Goal: Task Accomplishment & Management: Use online tool/utility

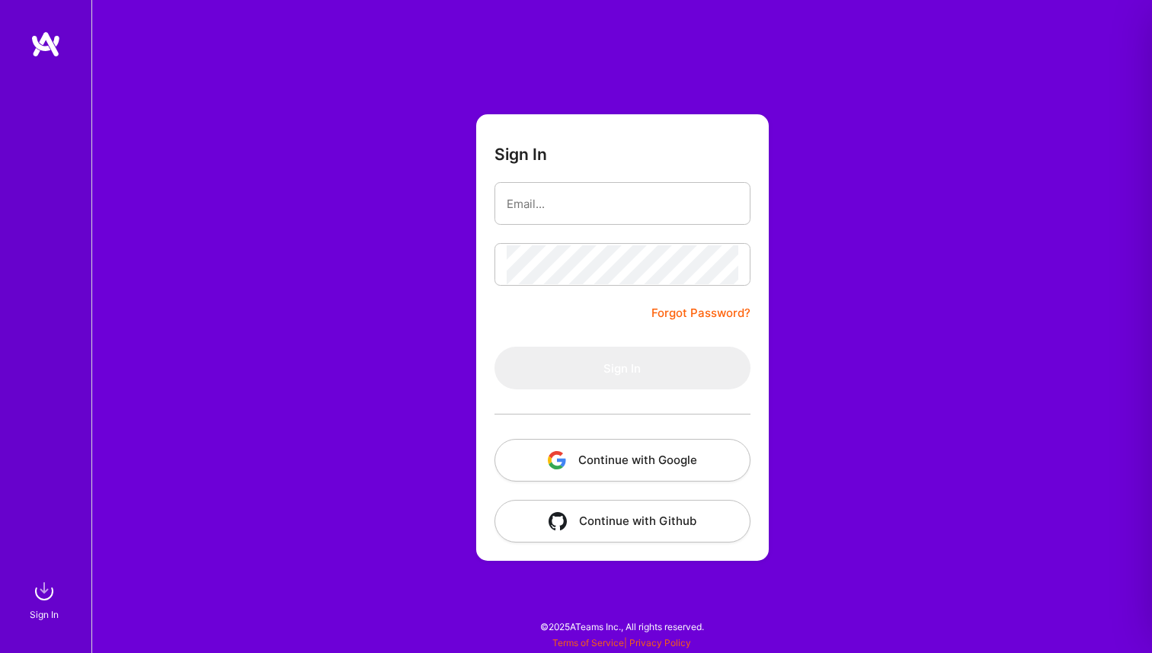
click at [544, 200] on input "email" at bounding box center [623, 203] width 232 height 39
type input "[EMAIL_ADDRESS][DOMAIN_NAME]"
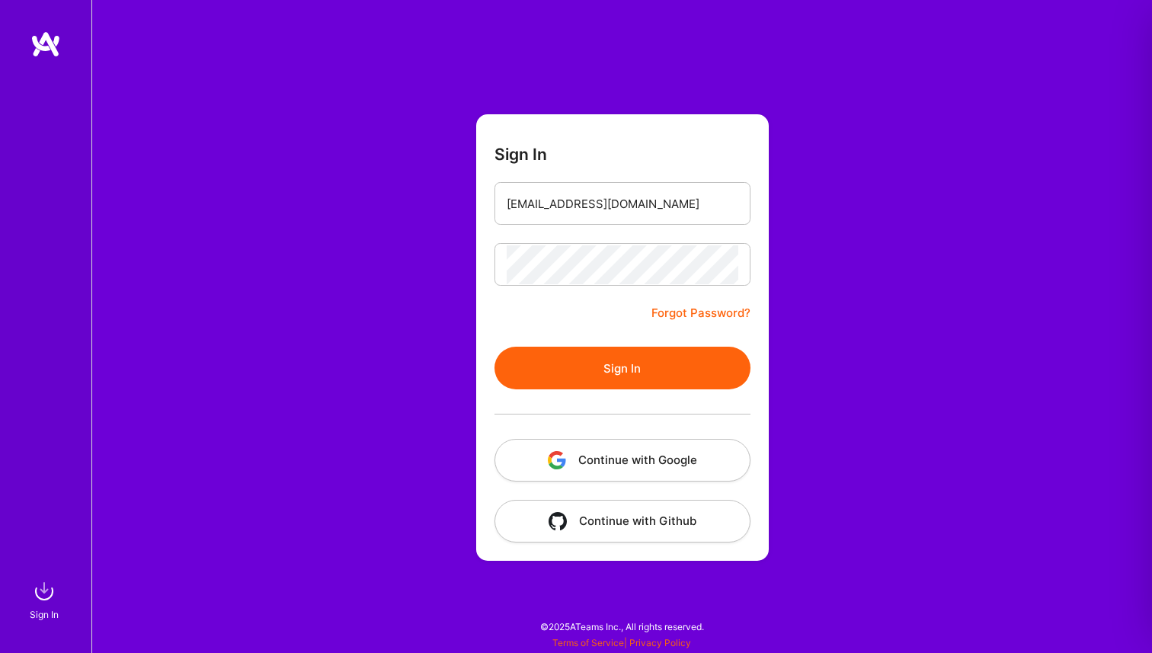
click at [612, 366] on button "Sign In" at bounding box center [623, 368] width 256 height 43
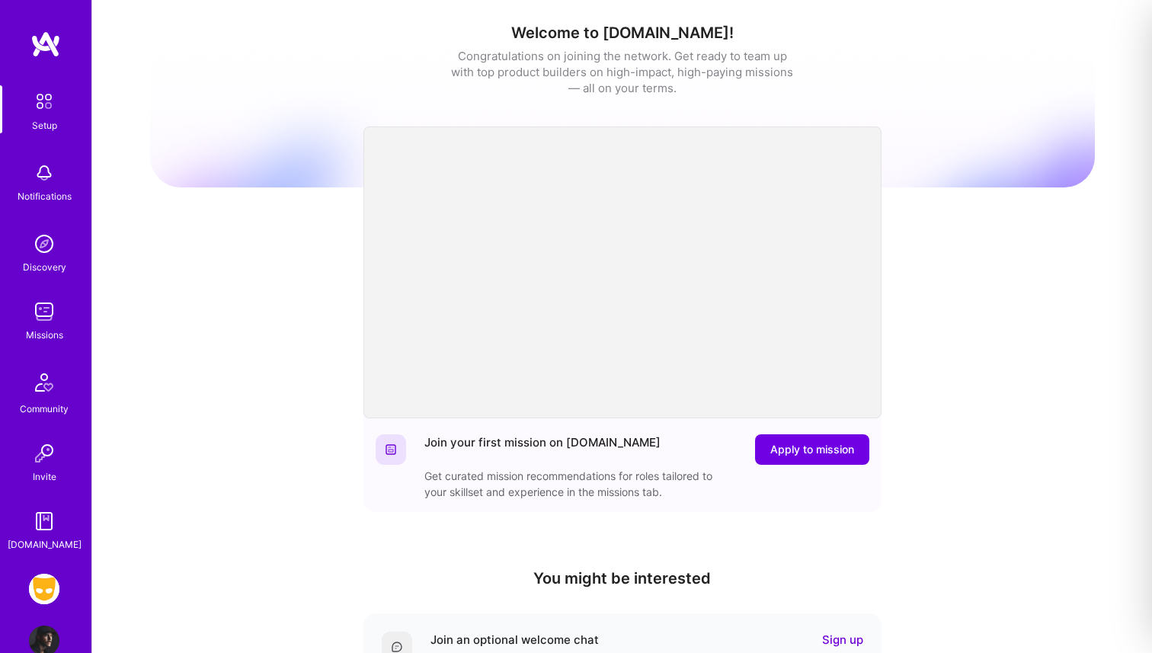
click at [47, 581] on img at bounding box center [44, 589] width 30 height 30
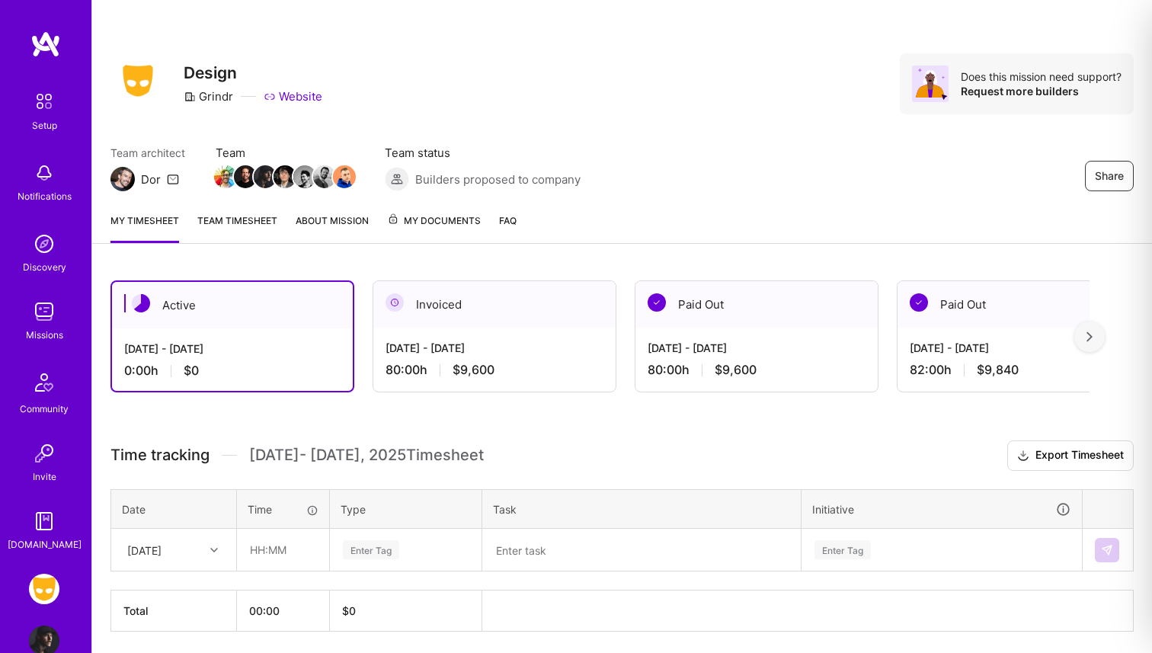
scroll to position [53, 0]
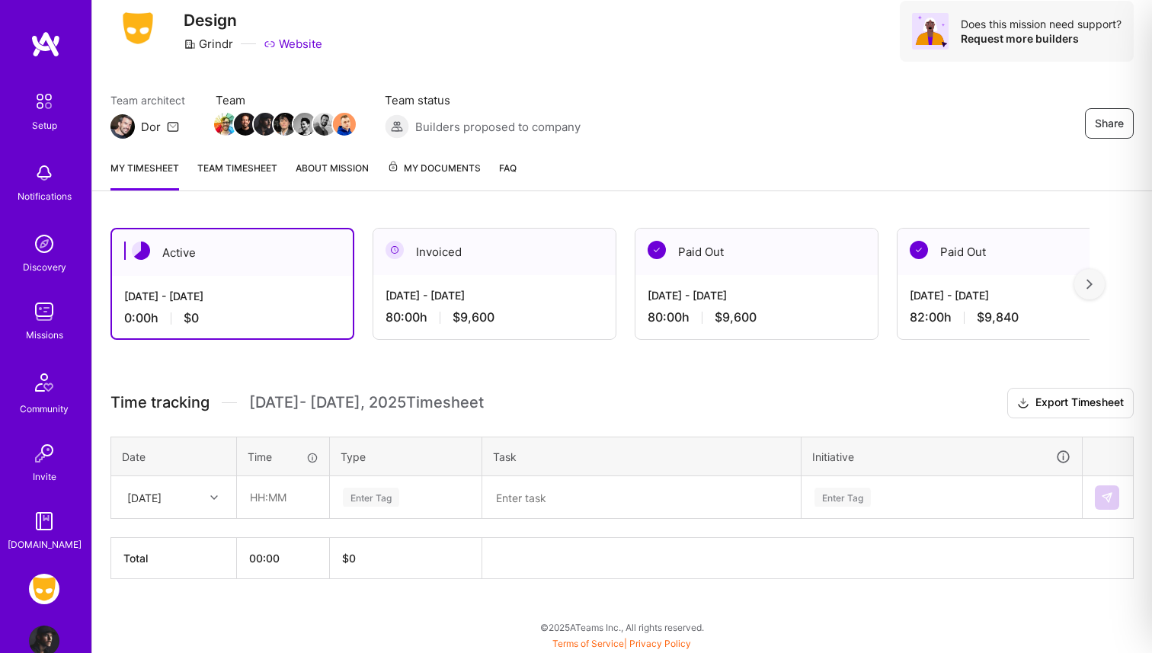
click at [162, 495] on div "[DATE]" at bounding box center [144, 497] width 34 height 16
click at [152, 572] on div "[DATE]" at bounding box center [173, 569] width 123 height 28
click at [278, 505] on input "text" at bounding box center [283, 497] width 91 height 40
type input "08:00"
click at [389, 498] on div "Enter Tag" at bounding box center [371, 497] width 56 height 24
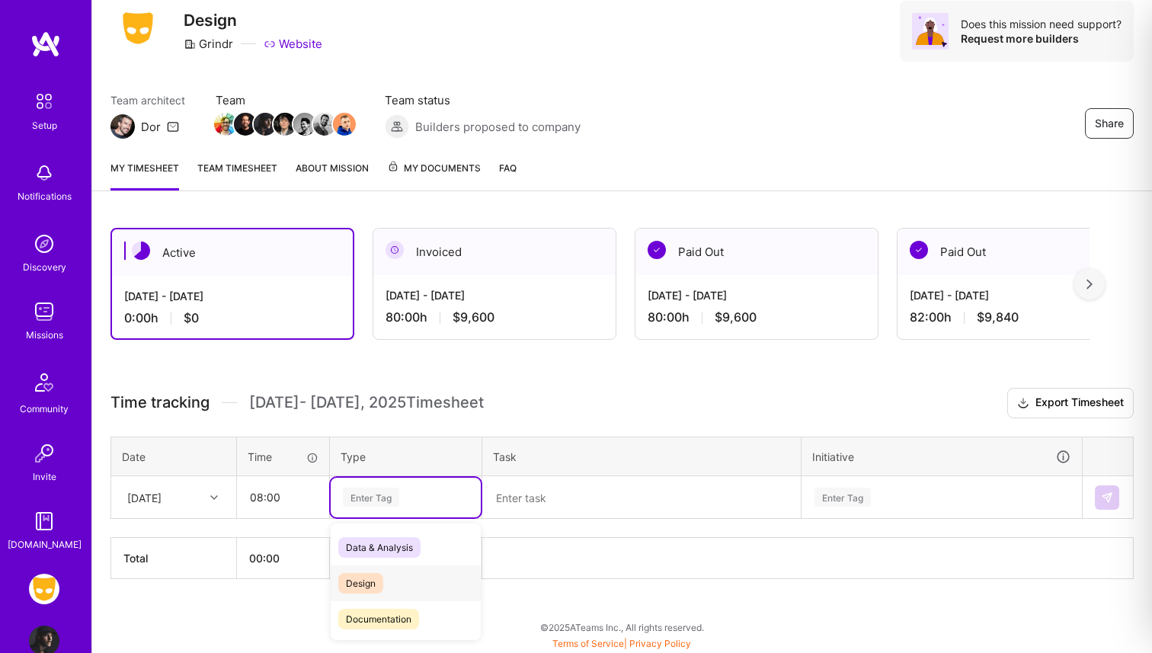
click at [383, 585] on div "Design" at bounding box center [406, 583] width 150 height 36
click at [537, 495] on textarea at bounding box center [641, 498] width 315 height 40
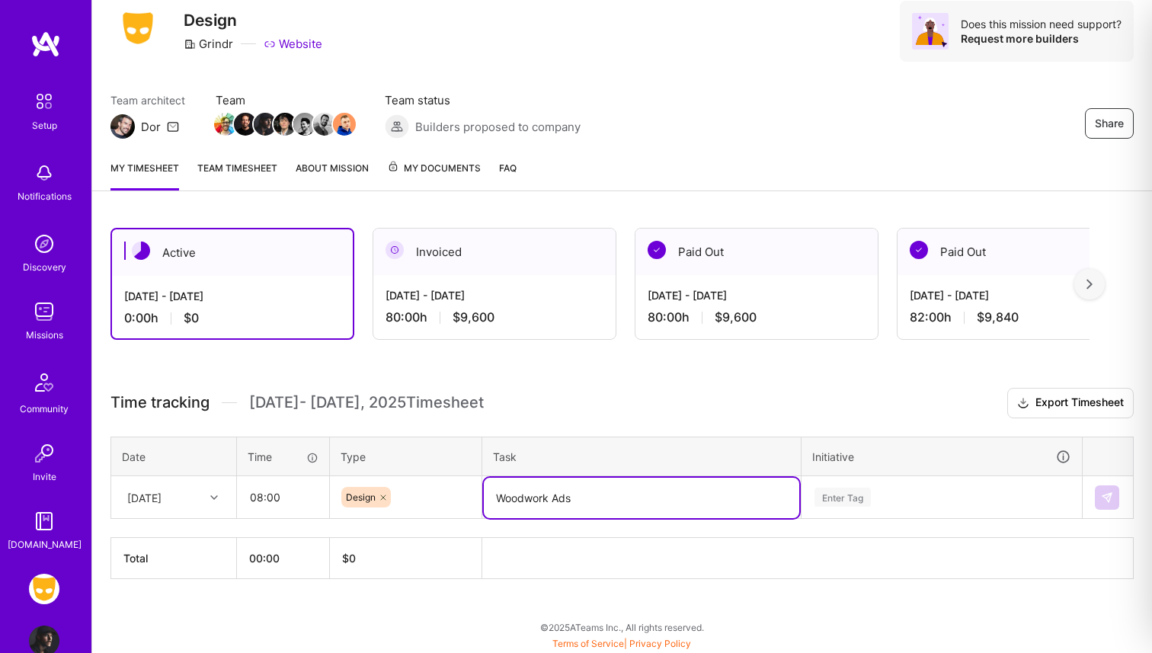
click at [596, 495] on textarea "Woodwork Ads" at bounding box center [641, 498] width 315 height 40
type textarea "Woodwork Ads"
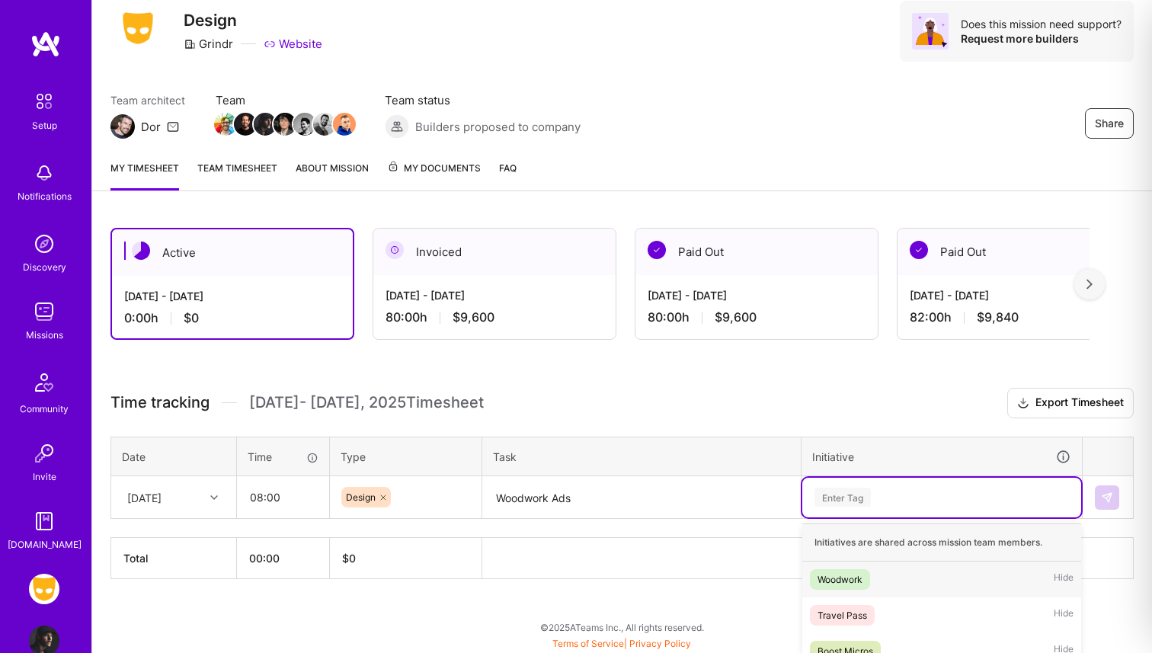
scroll to position [235, 0]
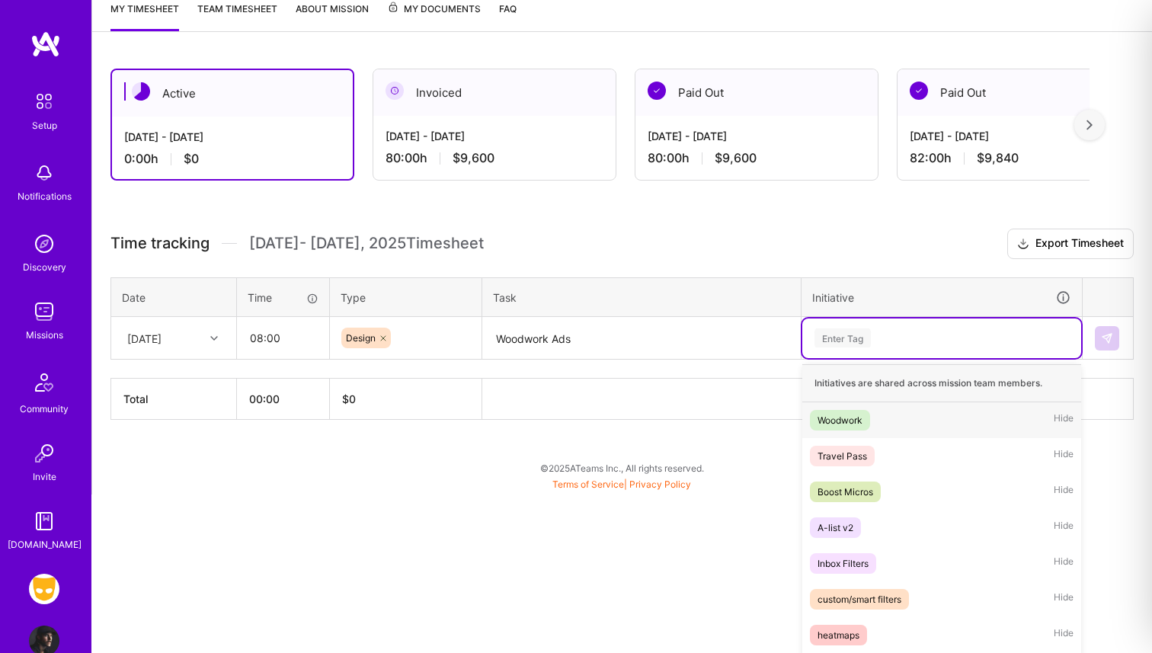
click at [860, 358] on div "option Woodwork focused, 1 of 29. 29 results available. Use Up and Down to choo…" at bounding box center [941, 339] width 279 height 40
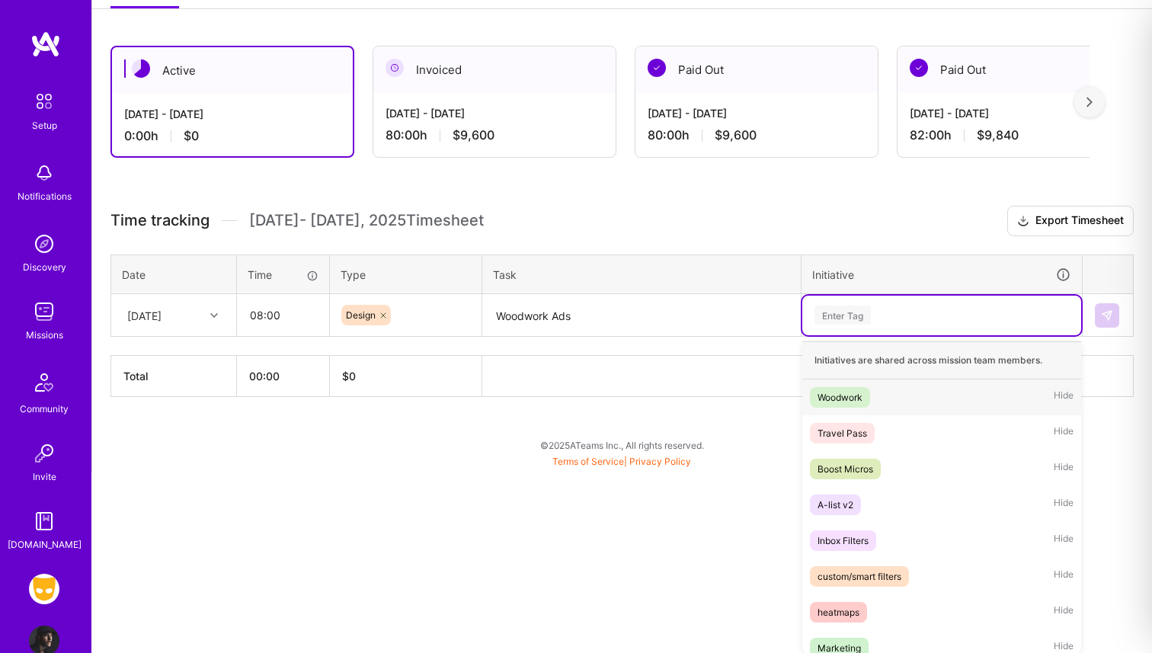
click at [847, 405] on span "Woodwork" at bounding box center [840, 397] width 60 height 21
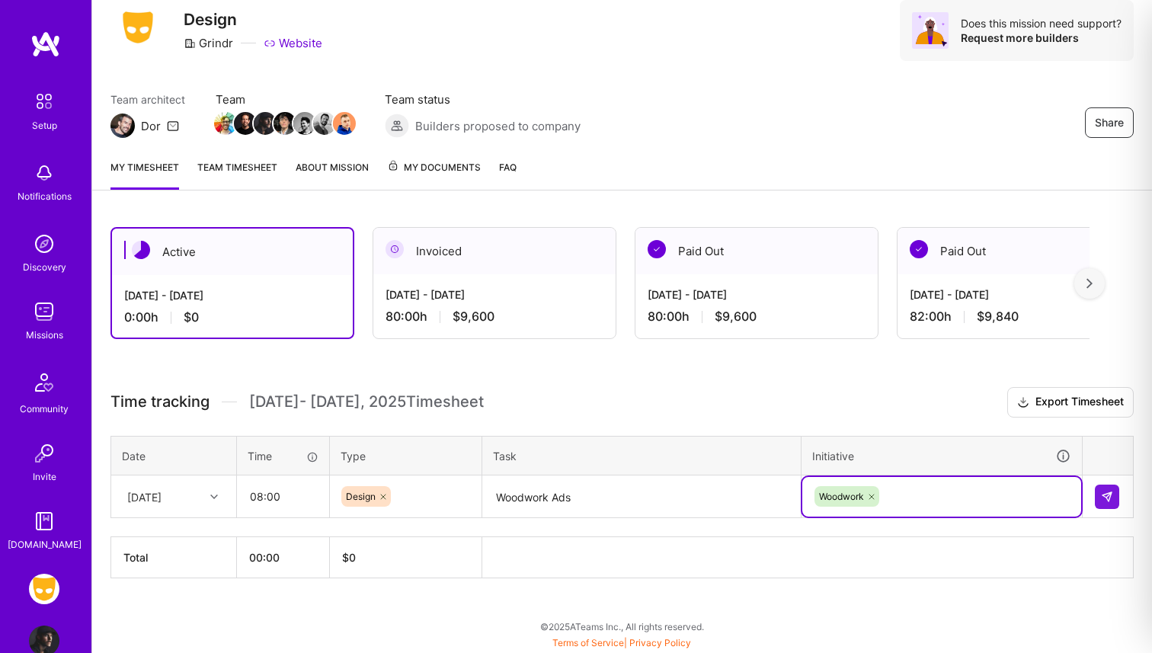
scroll to position [53, 0]
click at [1116, 498] on button at bounding box center [1107, 497] width 24 height 24
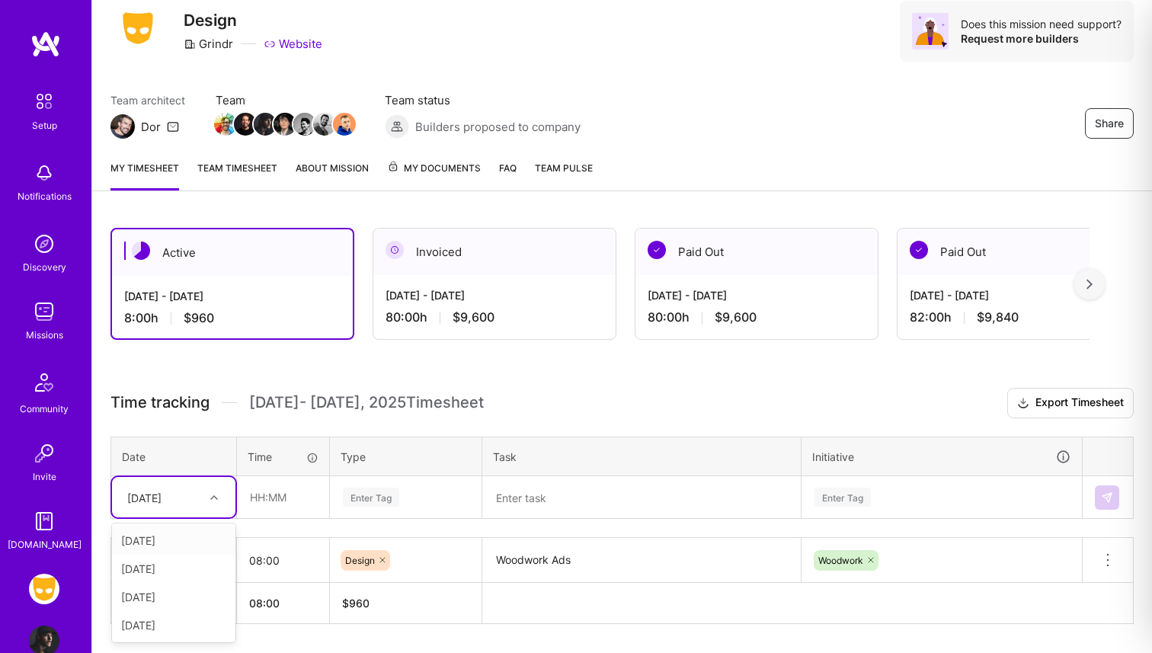
click at [188, 497] on div "[DATE]" at bounding box center [162, 497] width 85 height 25
click at [164, 570] on div "[DATE]" at bounding box center [173, 569] width 123 height 28
click at [262, 503] on input "text" at bounding box center [283, 497] width 91 height 40
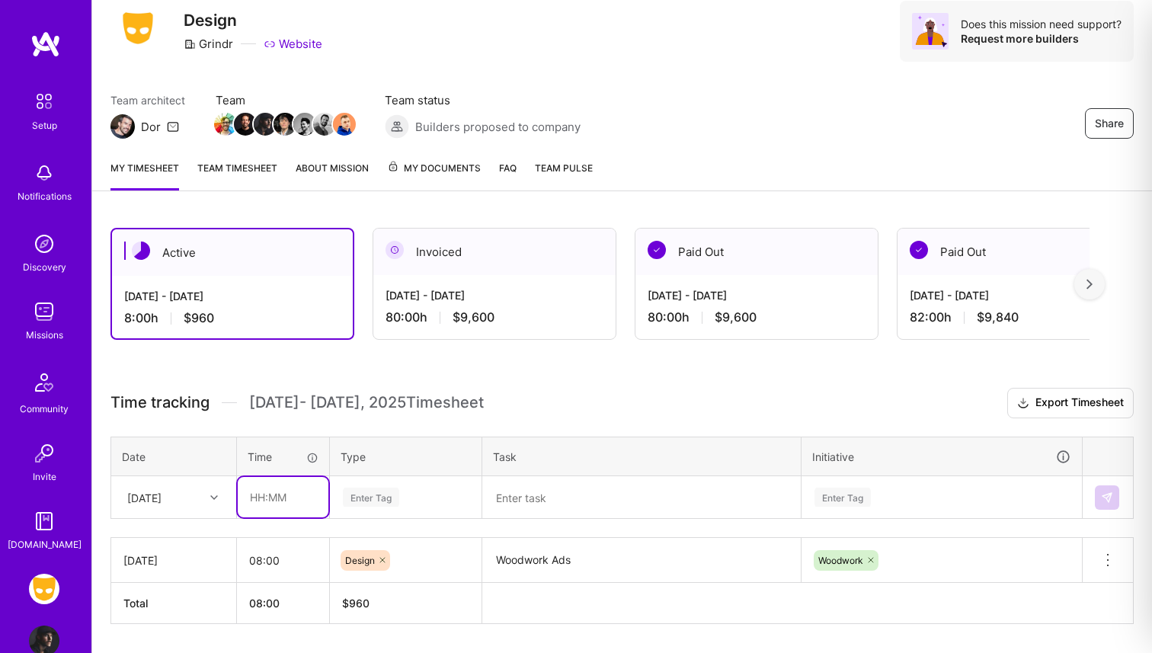
type input "08:00"
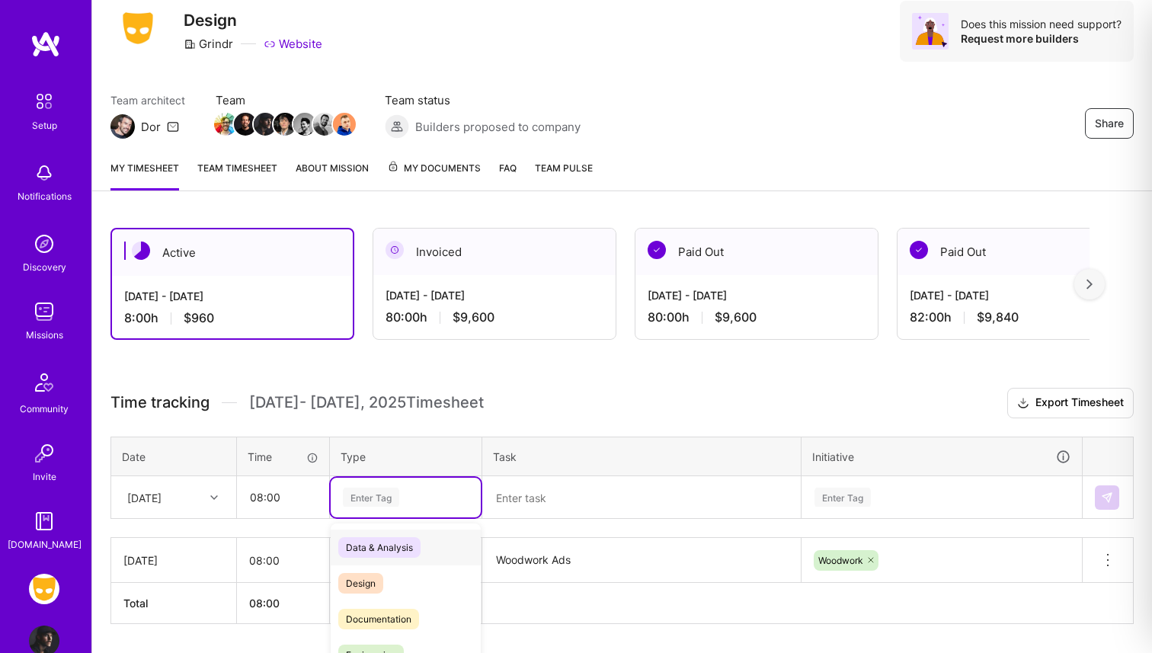
scroll to position [98, 0]
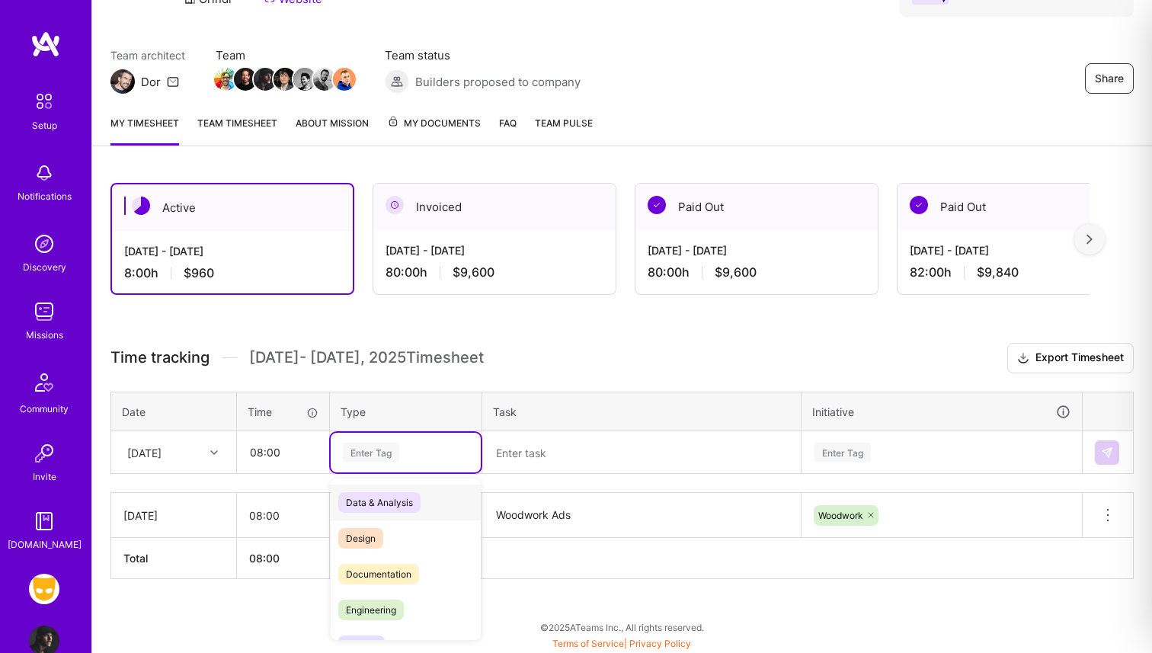
click at [370, 472] on div "option Design, selected. option Data & Analysis focused, 0 of 2. 17 results ava…" at bounding box center [406, 453] width 150 height 40
click at [379, 539] on span "Design" at bounding box center [360, 538] width 45 height 21
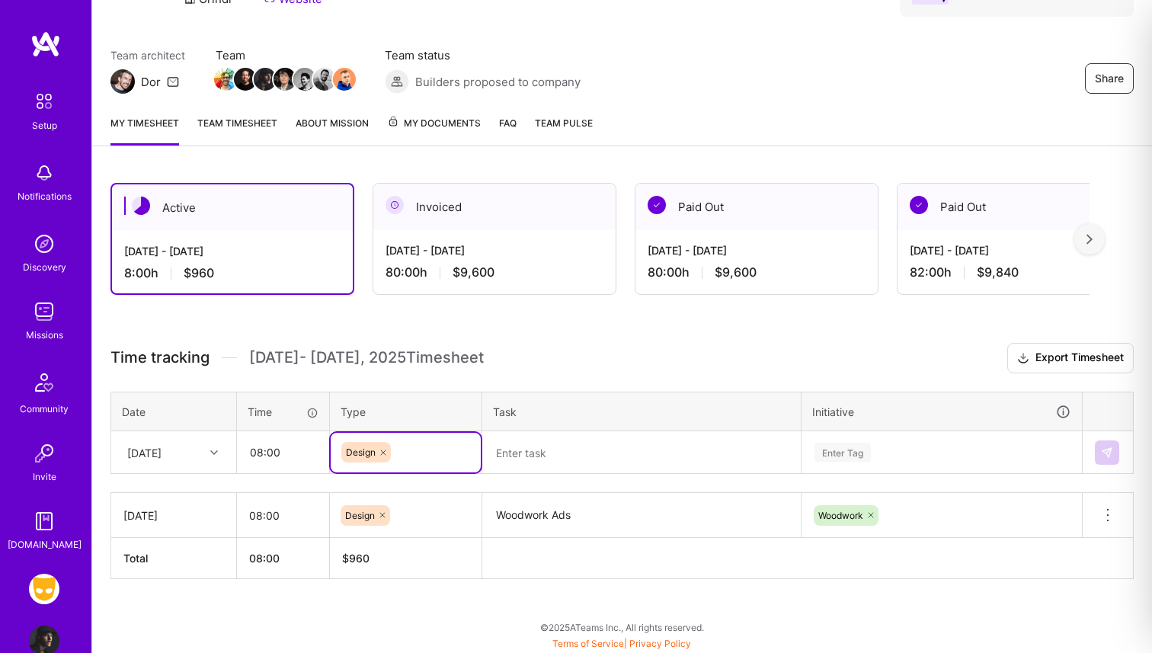
click at [520, 453] on textarea at bounding box center [641, 453] width 315 height 40
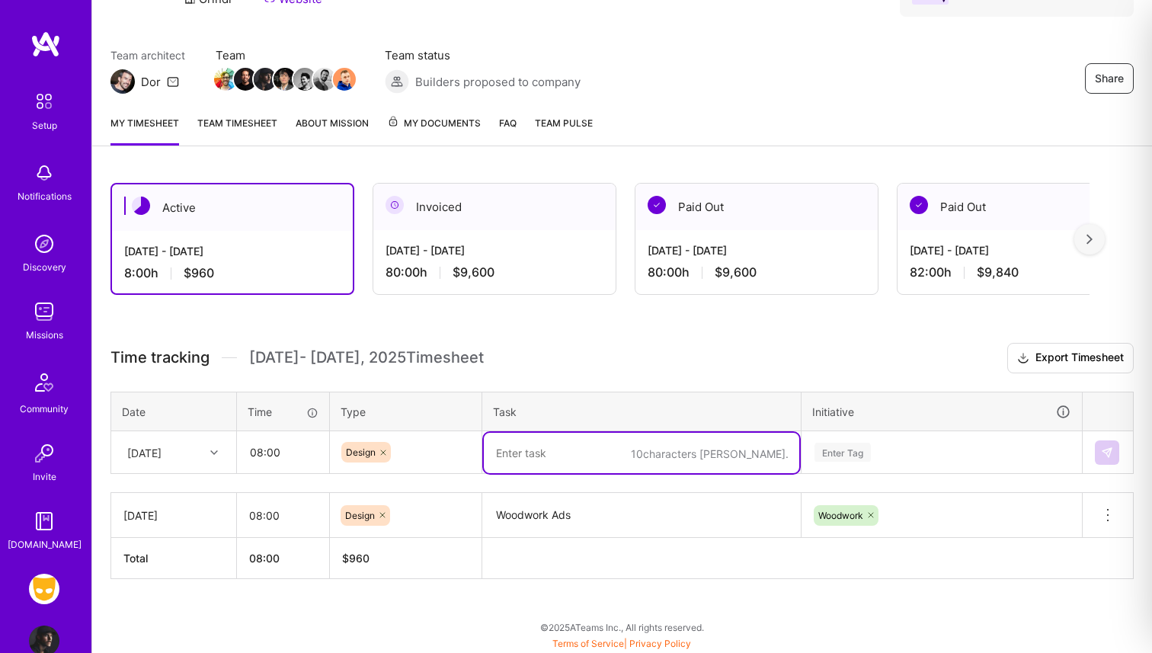
paste textarea "Woodwork Ads"
type textarea "Woodwork Ads"
click at [842, 444] on div "Enter Tag" at bounding box center [941, 453] width 279 height 40
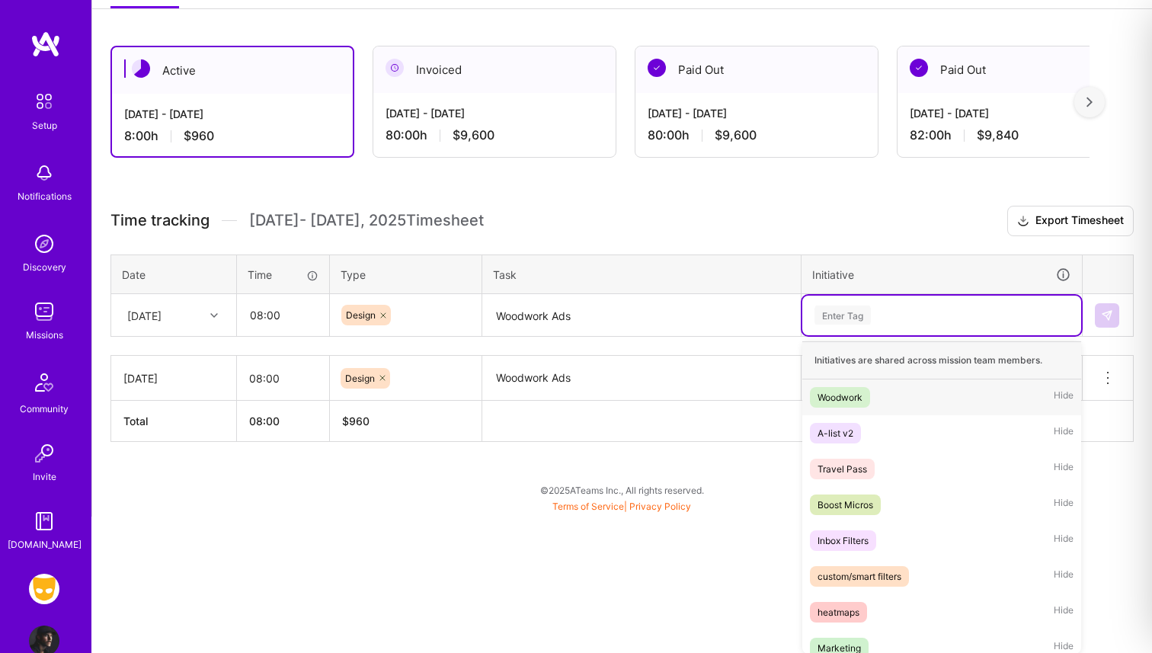
click at [844, 390] on div "Woodwork" at bounding box center [840, 397] width 45 height 16
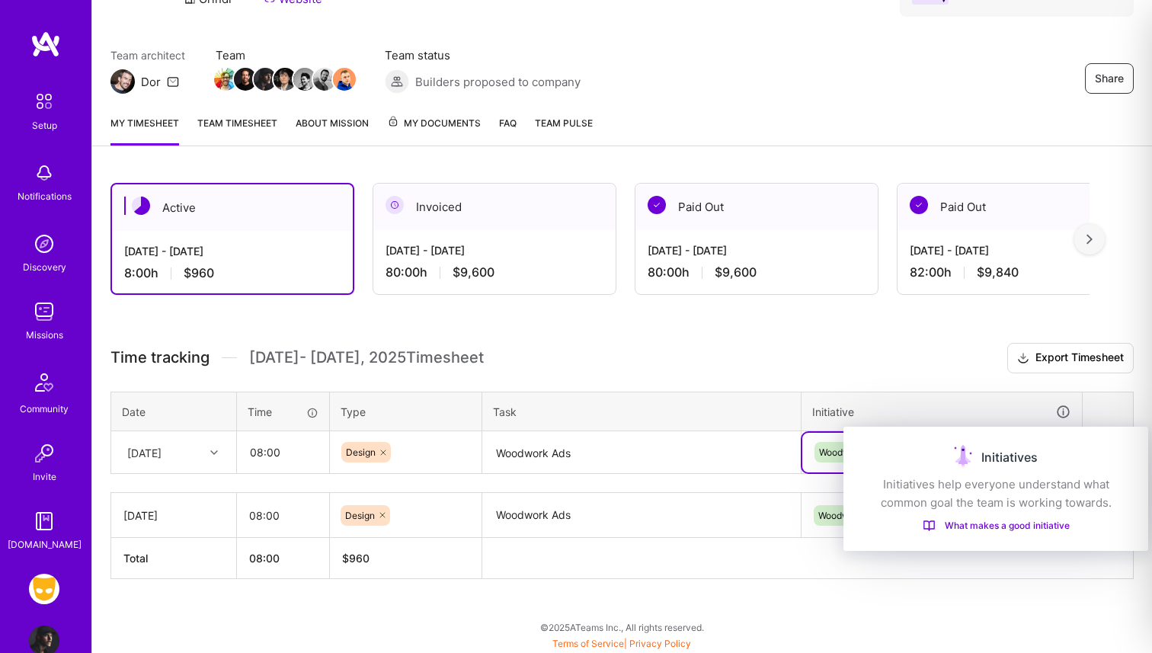
click at [1108, 449] on div "Initiatives" at bounding box center [996, 457] width 268 height 24
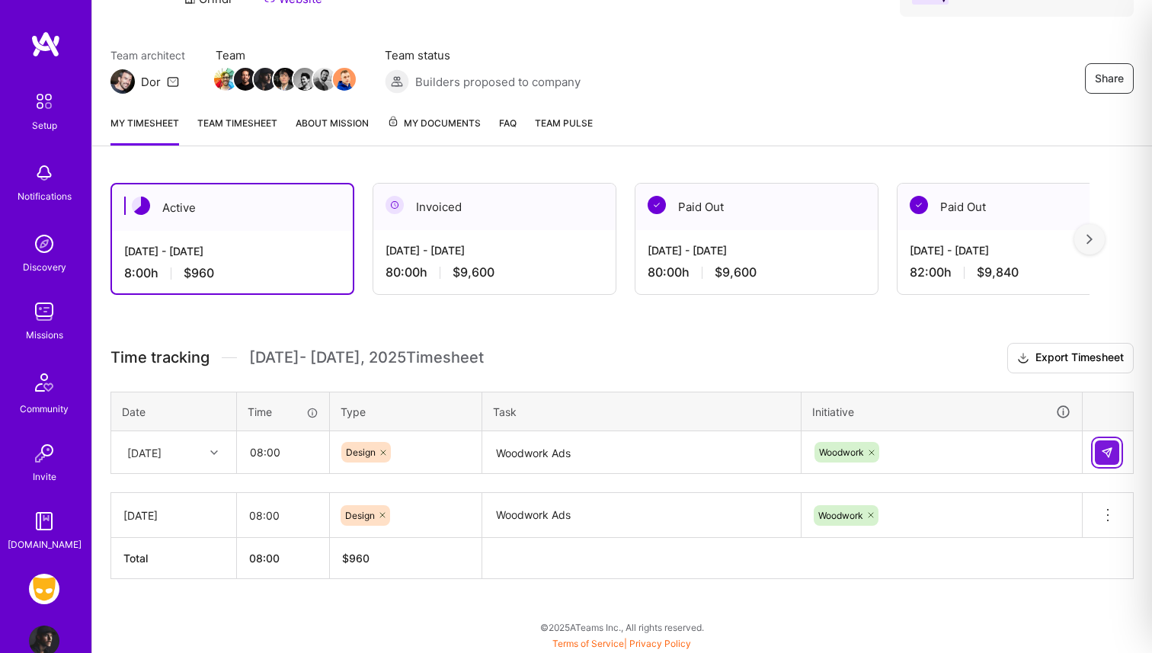
click at [1105, 447] on img at bounding box center [1107, 453] width 12 height 12
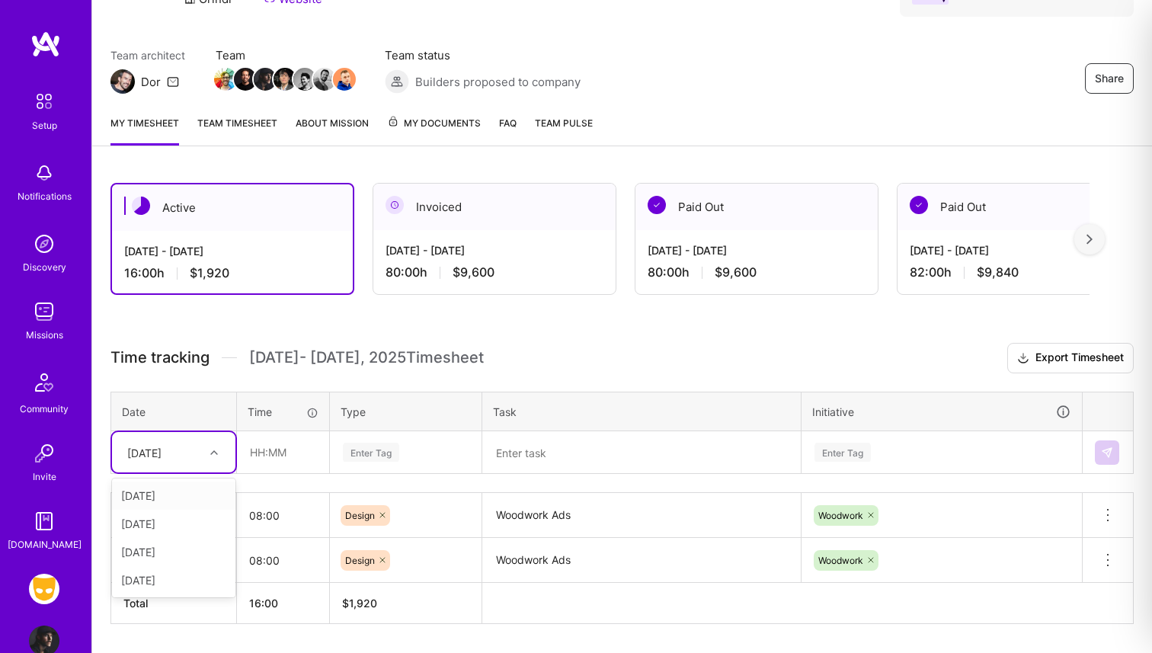
click at [162, 456] on div "[DATE]" at bounding box center [144, 452] width 34 height 16
click at [163, 550] on div "[DATE]" at bounding box center [173, 552] width 123 height 28
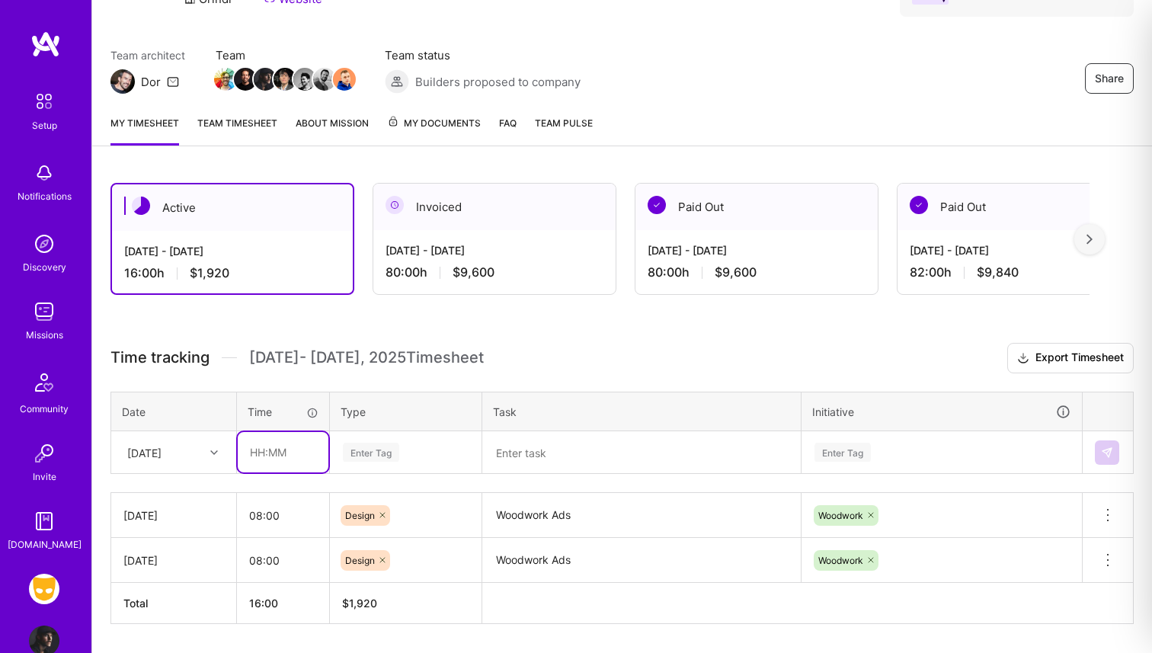
click at [280, 451] on input "text" at bounding box center [283, 452] width 91 height 40
type input "08:00"
click at [379, 450] on div "Enter Tag" at bounding box center [406, 453] width 150 height 40
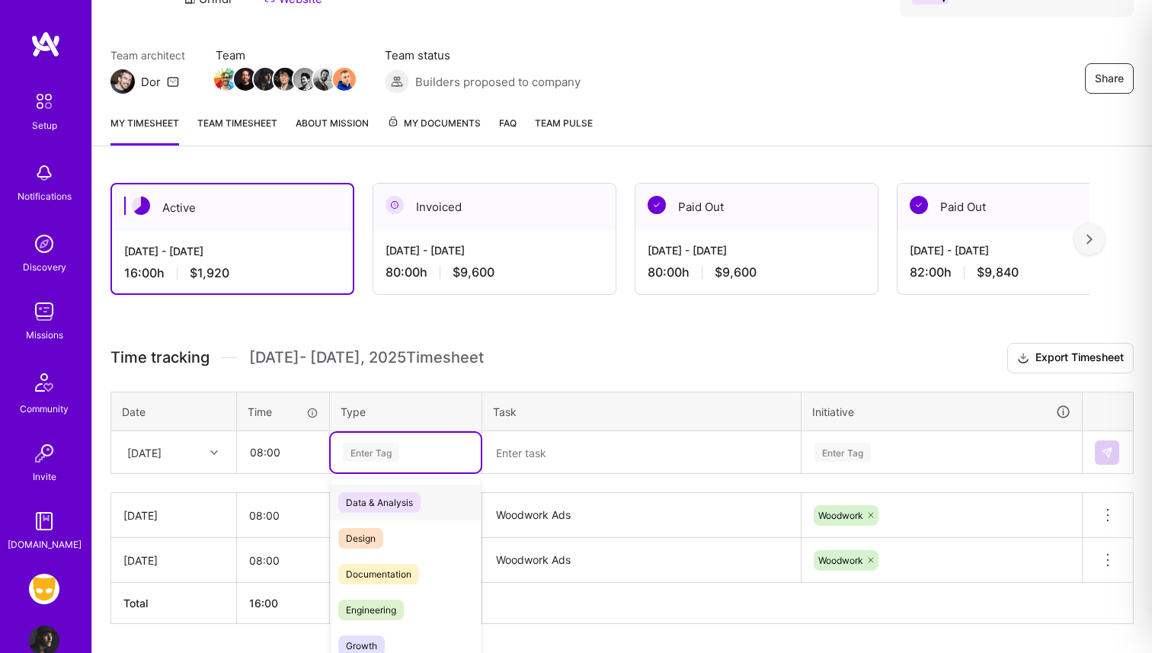
scroll to position [143, 0]
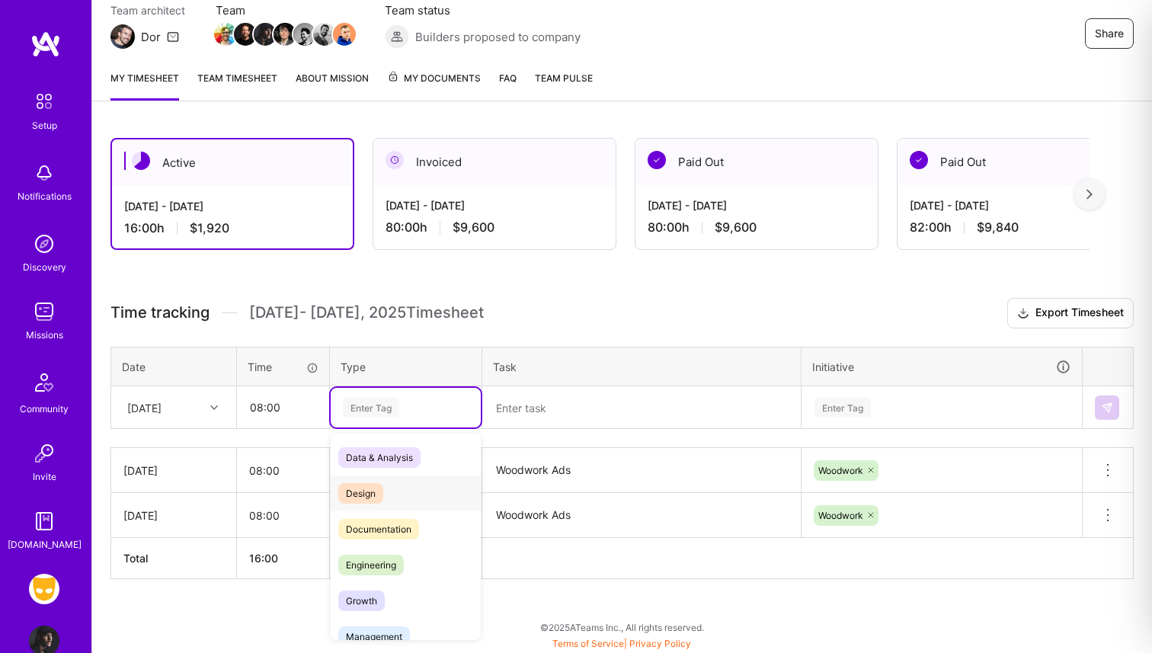
click at [370, 489] on span "Design" at bounding box center [360, 493] width 45 height 21
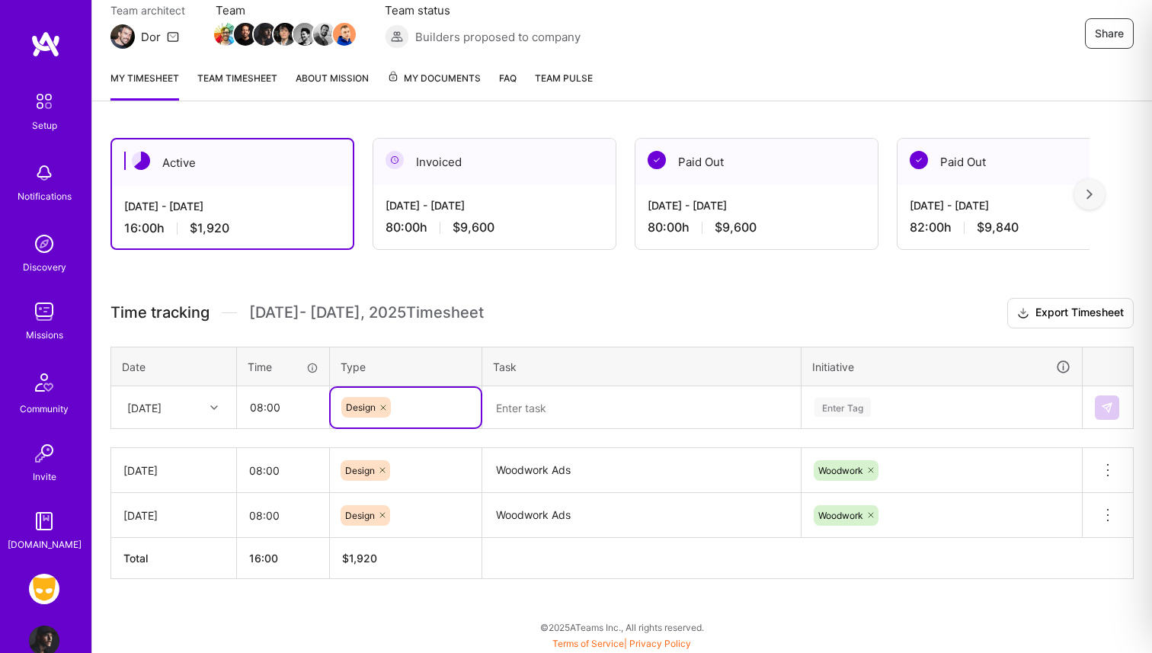
click at [520, 405] on textarea at bounding box center [641, 408] width 315 height 40
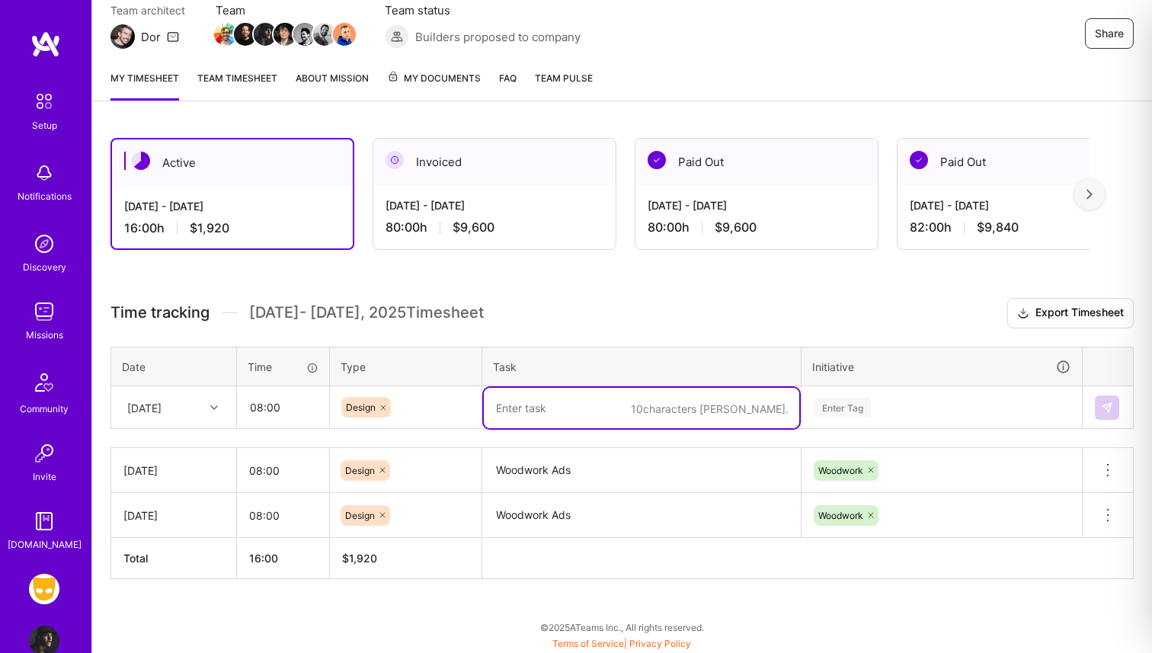
paste textarea "Woodwork Ads"
type textarea "Woodwork Ads"
click at [826, 401] on div "Enter Tag" at bounding box center [941, 408] width 279 height 40
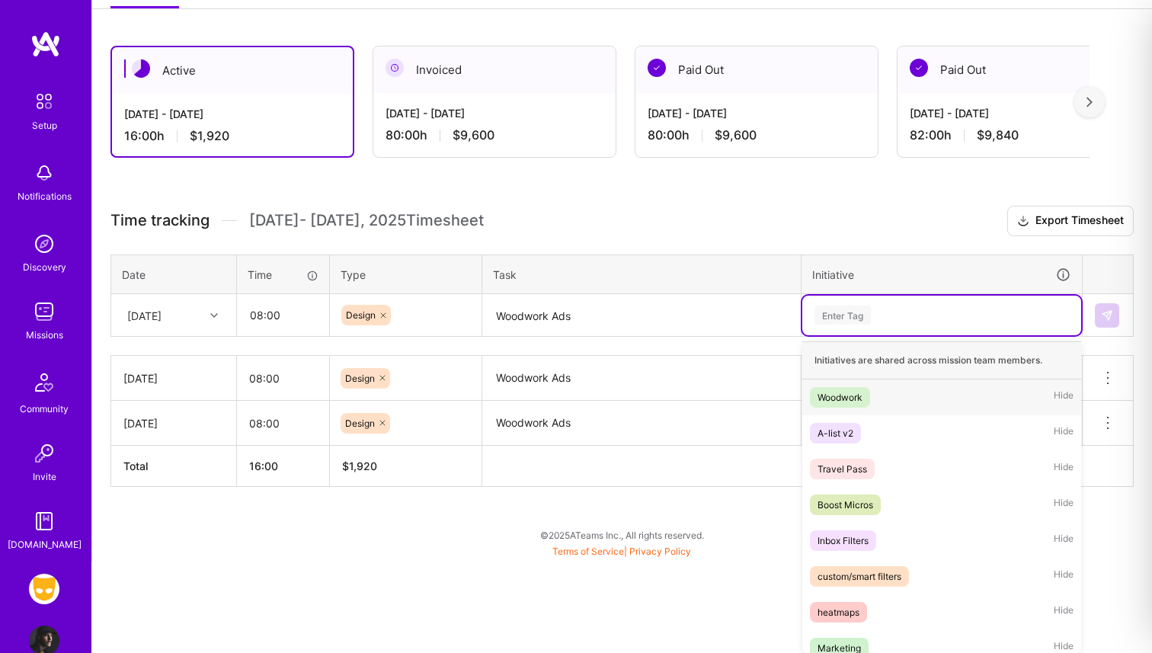
click at [834, 402] on div "Woodwork" at bounding box center [840, 397] width 45 height 16
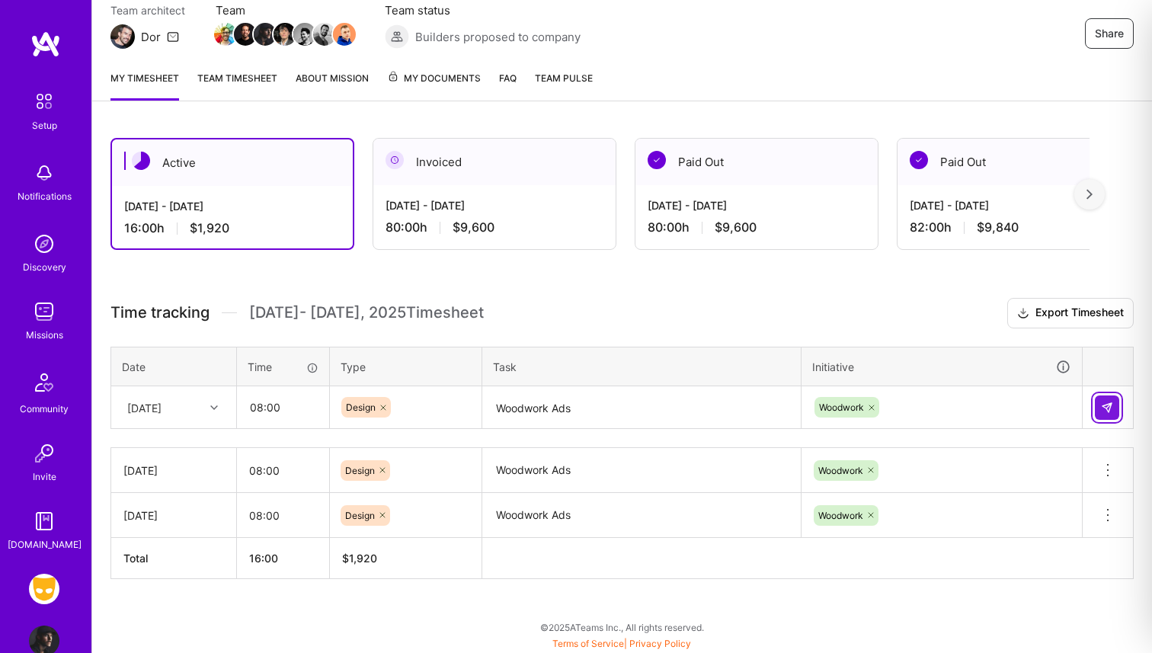
click at [1106, 402] on img at bounding box center [1107, 408] width 12 height 12
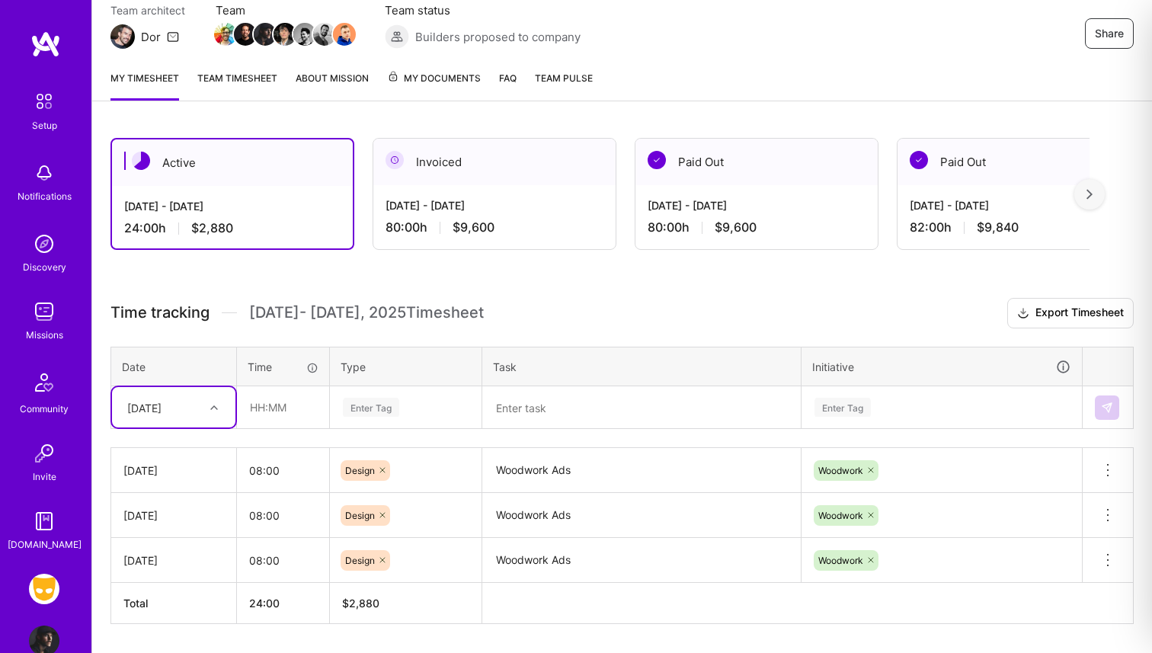
scroll to position [187, 0]
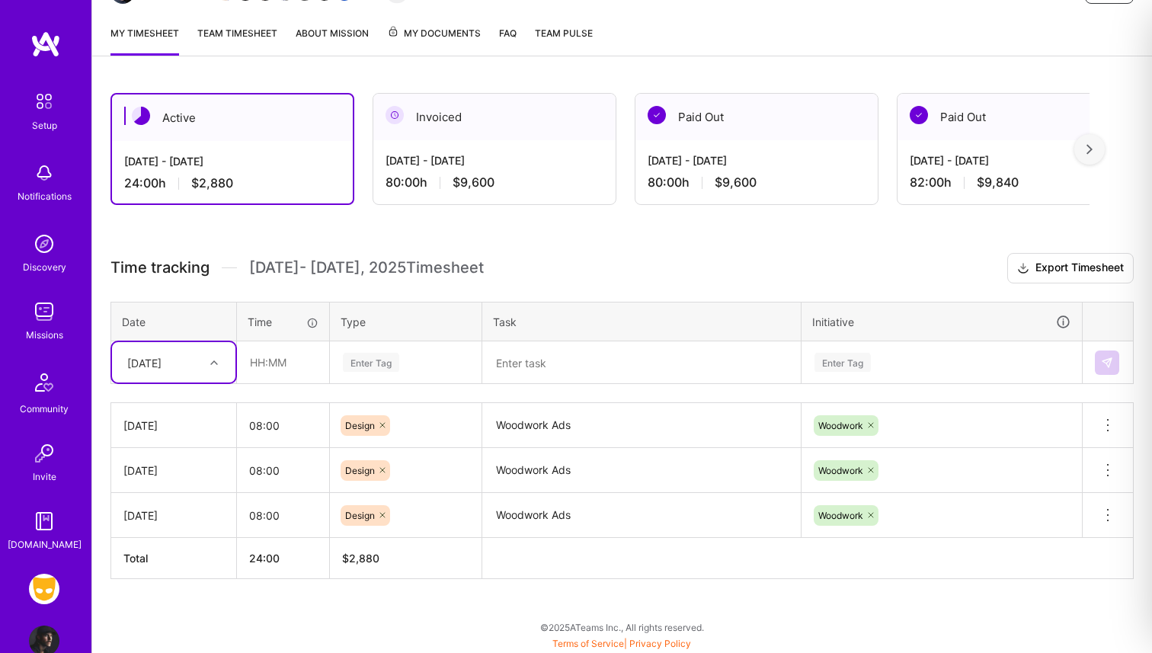
click at [162, 360] on div "[DATE]" at bounding box center [144, 362] width 34 height 16
click at [155, 486] on div "[DATE]" at bounding box center [173, 490] width 123 height 28
click at [277, 364] on input "text" at bounding box center [283, 362] width 91 height 40
type input "08:00"
click at [374, 362] on div "Enter Tag" at bounding box center [371, 363] width 56 height 24
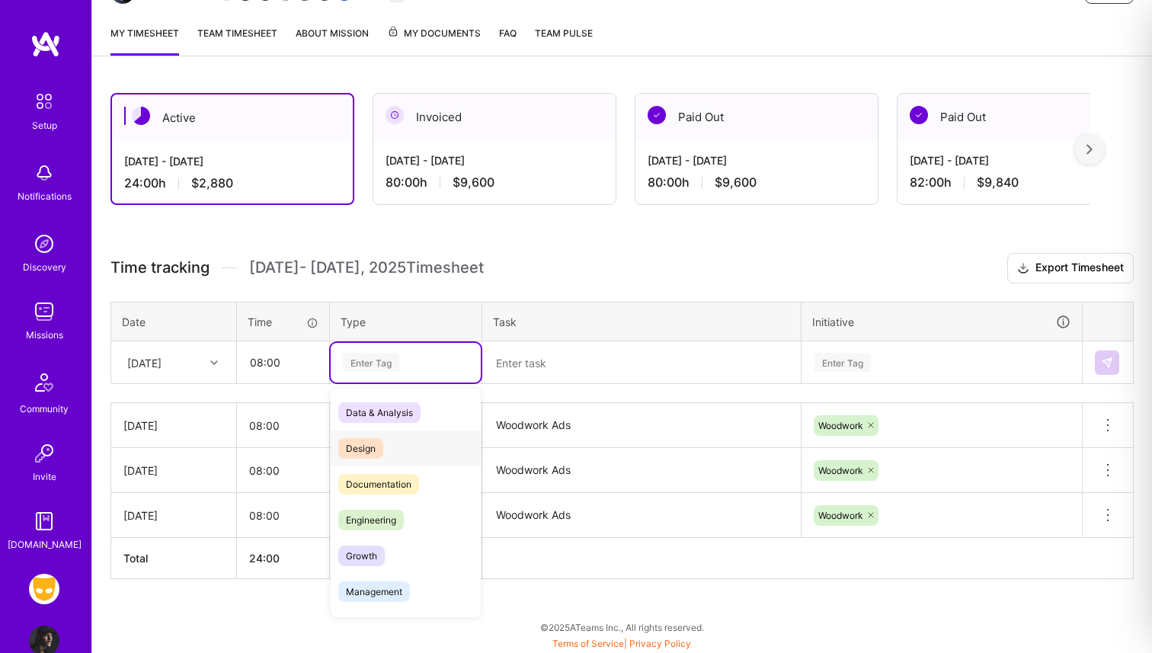
click at [368, 450] on span "Design" at bounding box center [360, 448] width 45 height 21
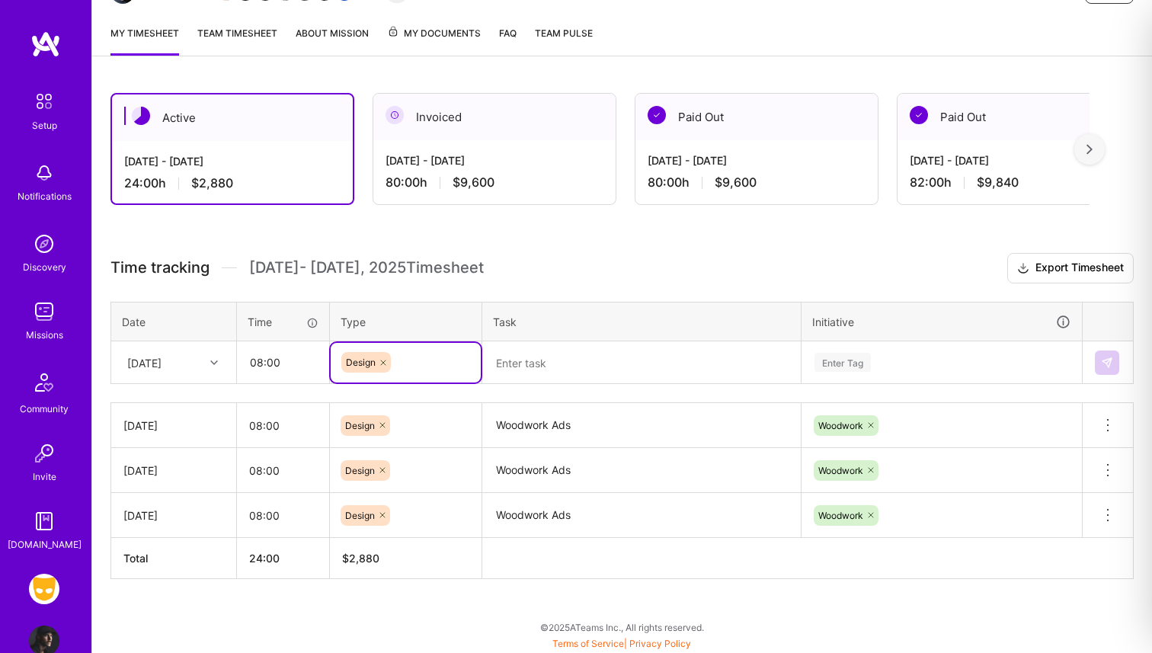
click at [516, 357] on textarea at bounding box center [641, 363] width 315 height 40
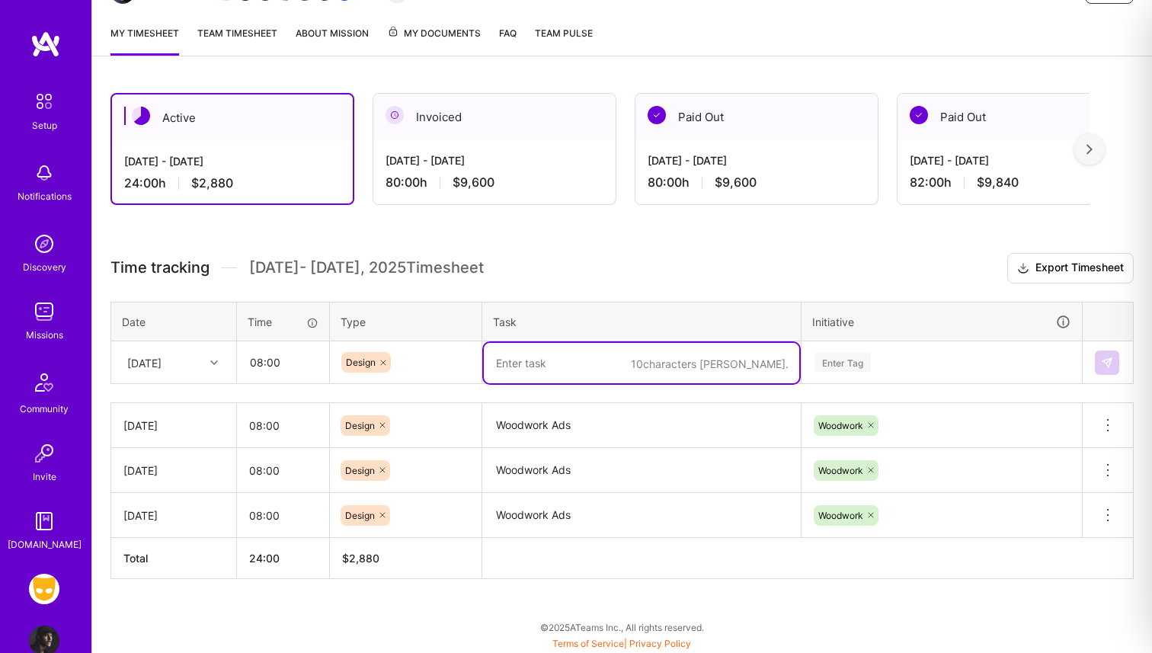
paste textarea "Woodwork Ads"
type textarea "Woodwork Ads"
click at [841, 364] on div "Enter Tag" at bounding box center [941, 363] width 279 height 40
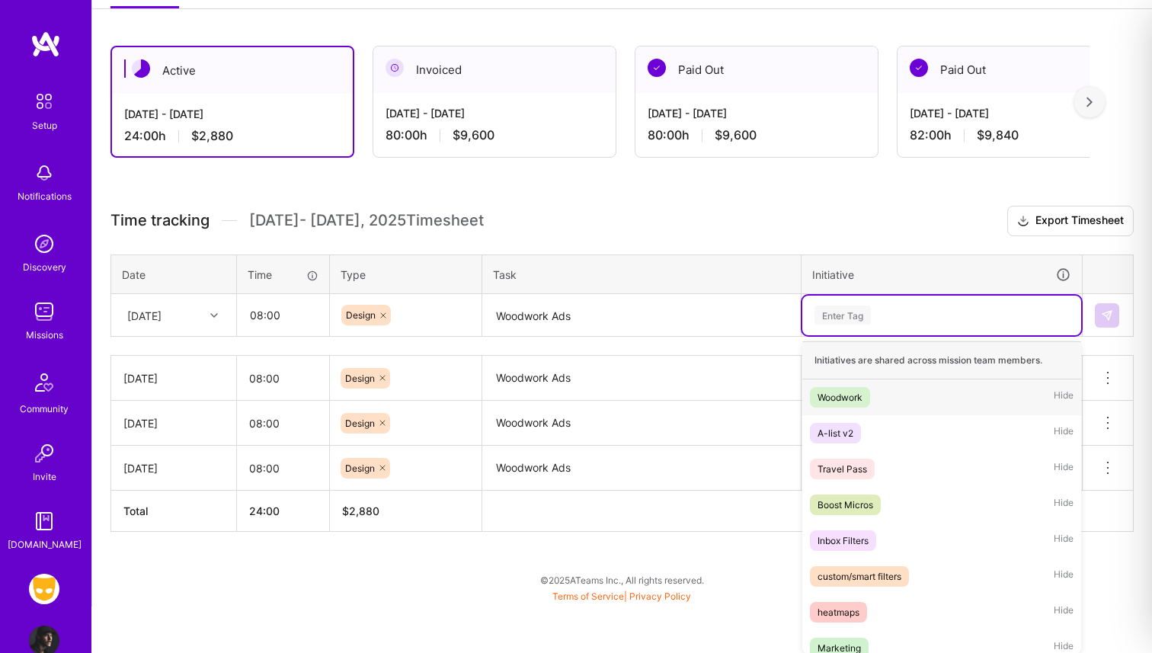
click at [841, 397] on div "Woodwork" at bounding box center [840, 397] width 45 height 16
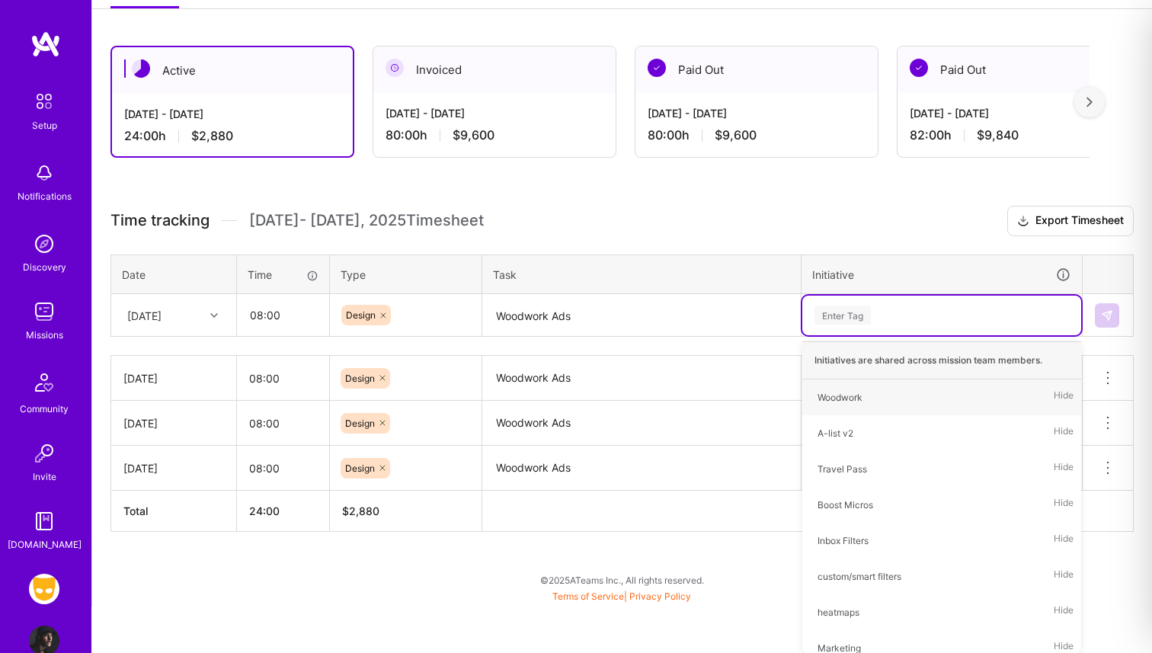
scroll to position [187, 0]
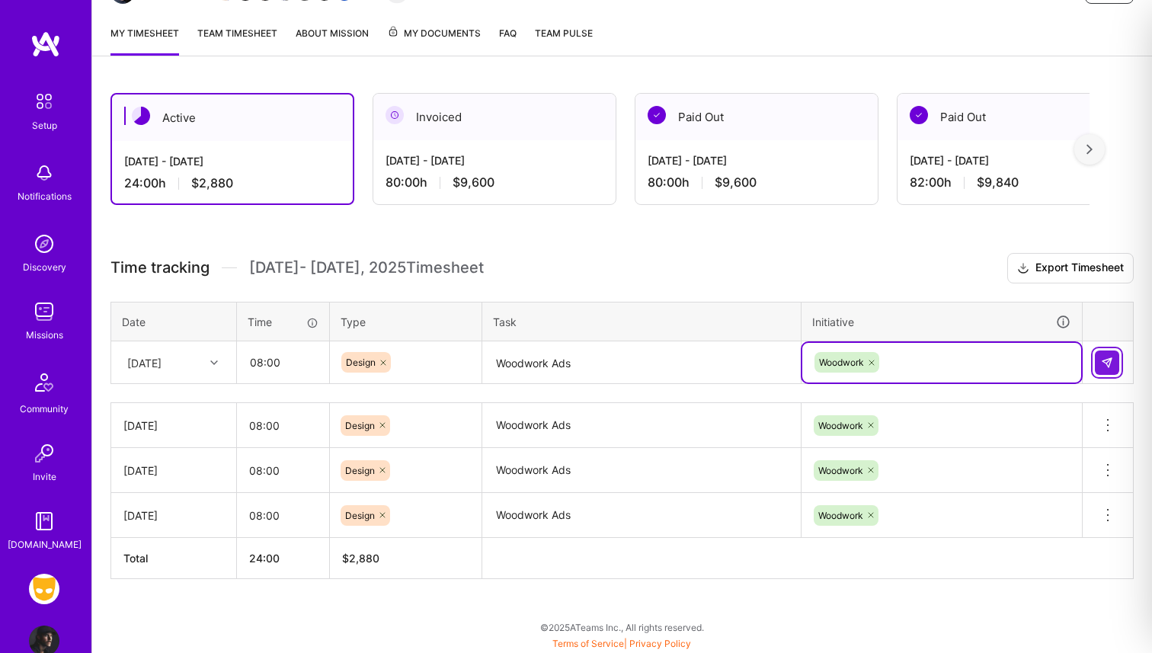
click at [1105, 360] on img at bounding box center [1107, 363] width 12 height 12
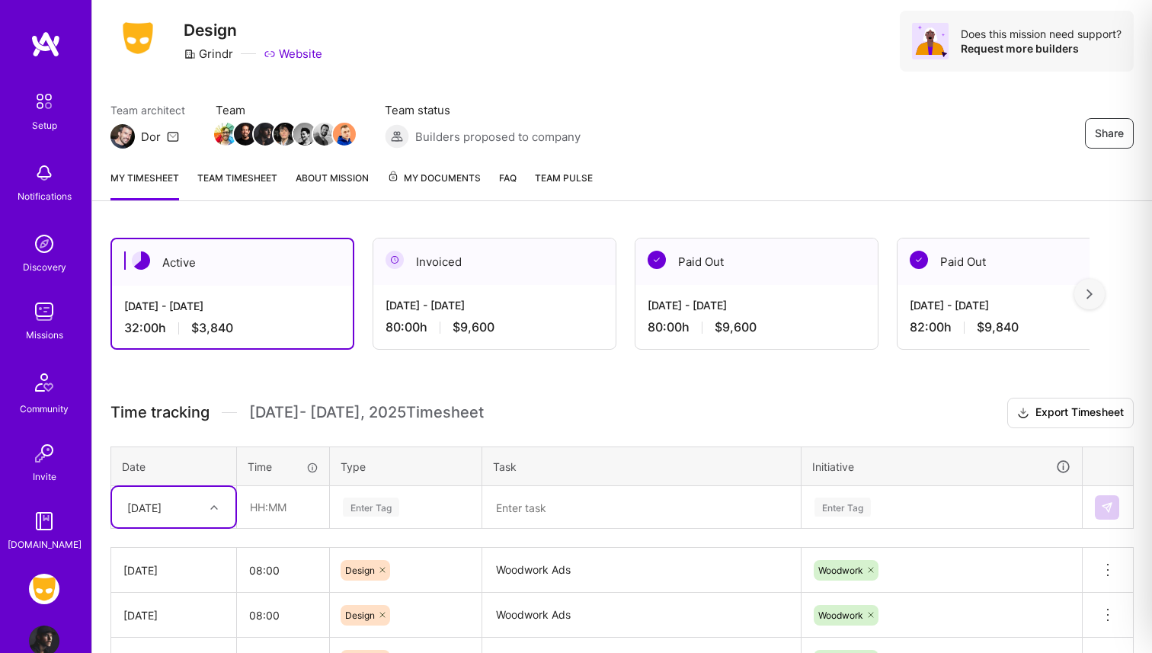
scroll to position [21, 0]
